Goal: Information Seeking & Learning: Learn about a topic

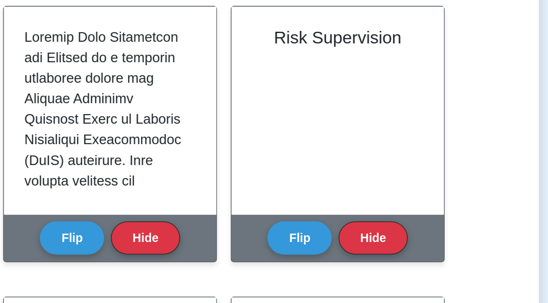
click at [315, 115] on button "Flip" at bounding box center [310, 116] width 31 height 16
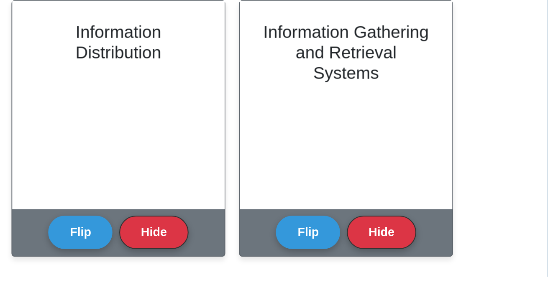
scroll to position [1198, 0]
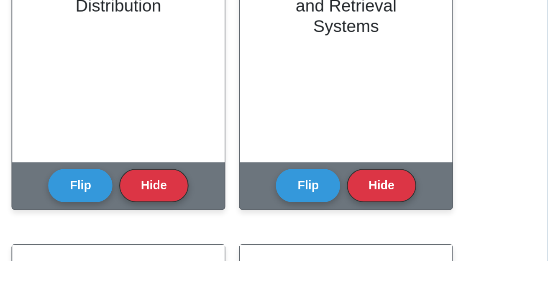
click at [201, 264] on button "Flip" at bounding box center [199, 266] width 31 height 16
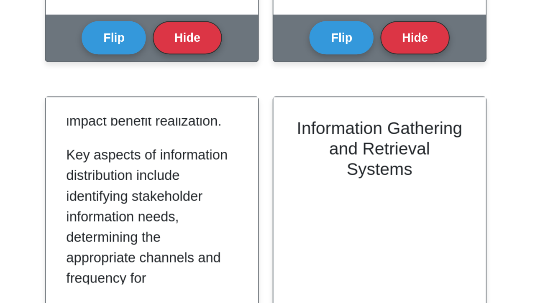
scroll to position [413, 0]
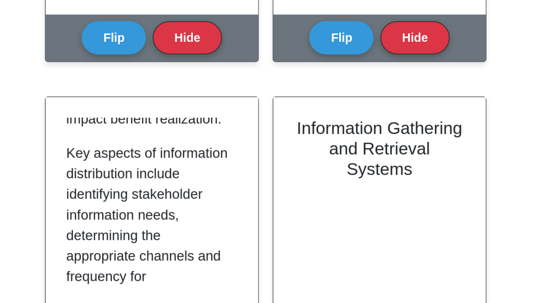
click at [244, 187] on p "Key aspects of information distribution include identifying stakeholder informa…" at bounding box center [217, 230] width 80 height 191
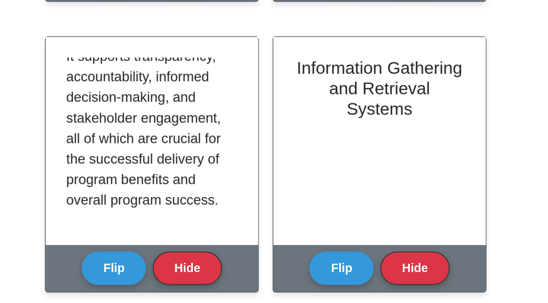
scroll to position [1082, 0]
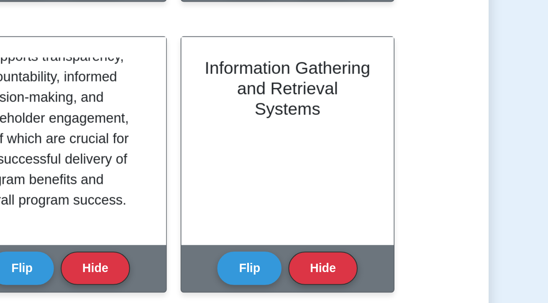
click at [313, 225] on button "Flip" at bounding box center [310, 225] width 31 height 16
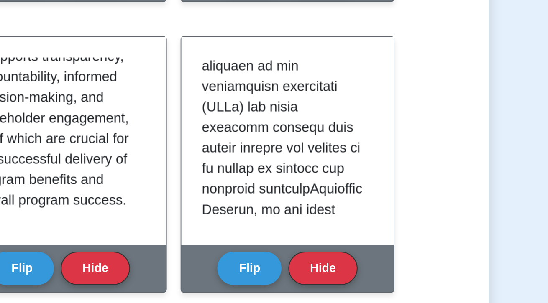
scroll to position [453, 0]
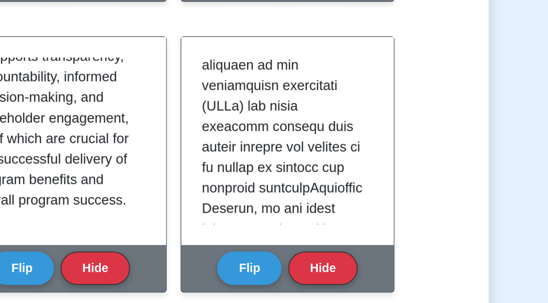
click at [318, 191] on p at bounding box center [328, 236] width 80 height 1135
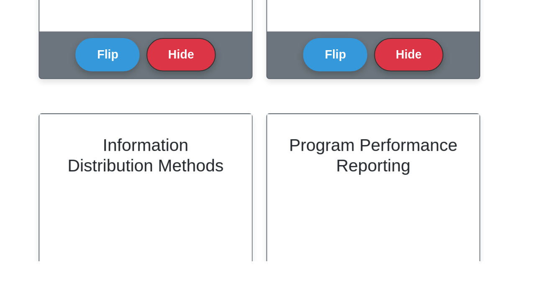
scroll to position [1308, 0]
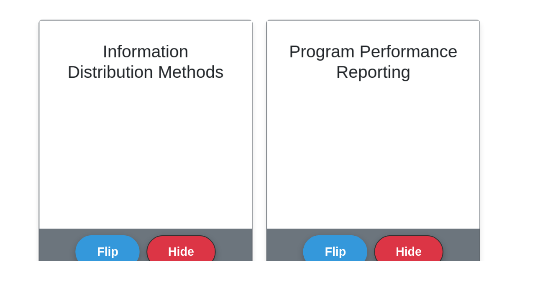
click at [301, 282] on div "Program Performance Reporting" at bounding box center [330, 237] width 104 height 102
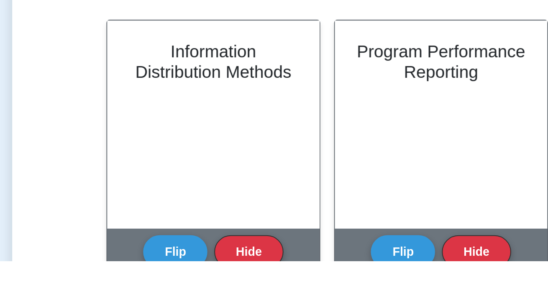
click at [203, 299] on button "Flip" at bounding box center [199, 299] width 31 height 16
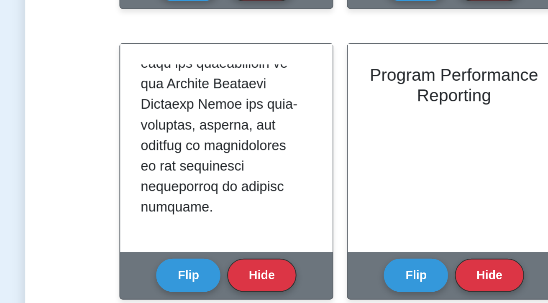
scroll to position [1109, 0]
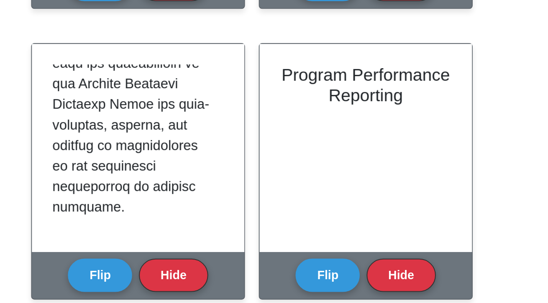
click at [313, 259] on button "Flip" at bounding box center [310, 259] width 31 height 16
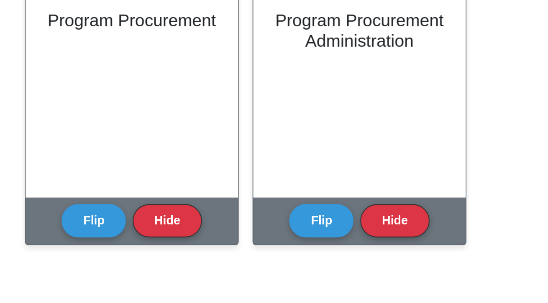
scroll to position [1622, 0]
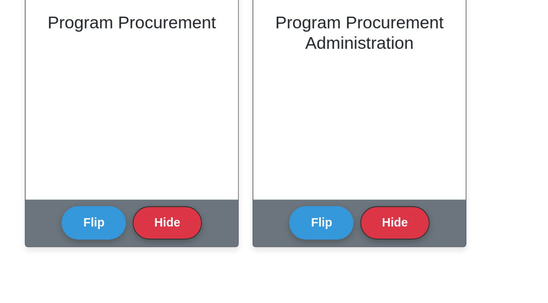
click at [198, 128] on button "Flip" at bounding box center [199, 127] width 31 height 16
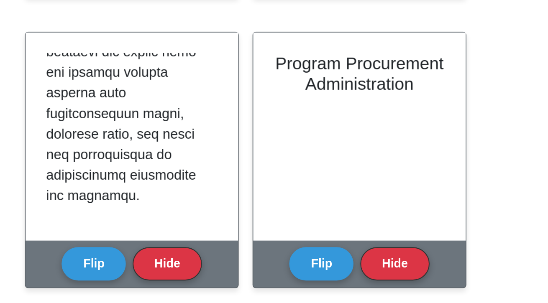
scroll to position [1616, 0]
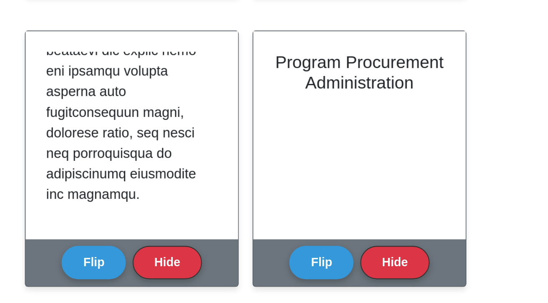
click at [313, 139] on div "Flip Hide" at bounding box center [329, 133] width 68 height 23
click at [310, 134] on button "Flip" at bounding box center [310, 133] width 31 height 16
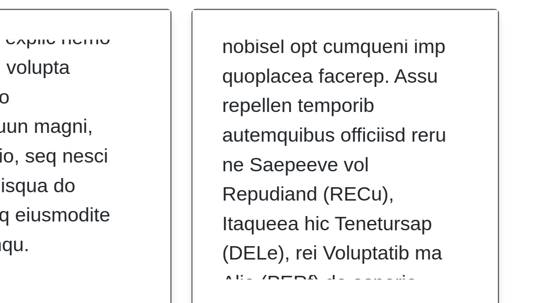
scroll to position [244, 0]
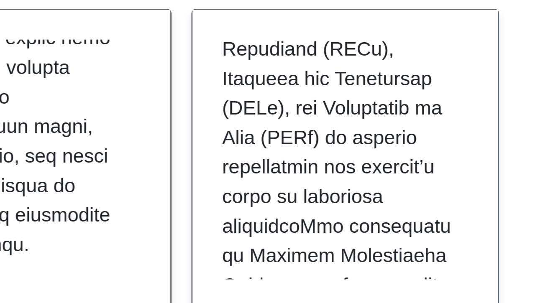
scroll to position [294, 0]
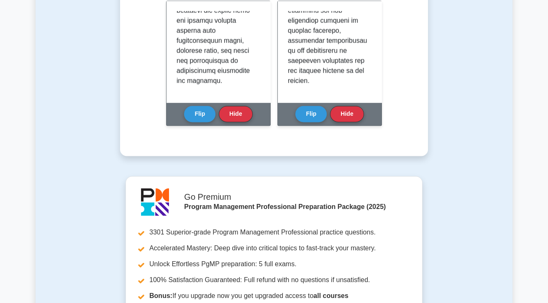
scroll to position [1637, 0]
